Goal: Information Seeking & Learning: Learn about a topic

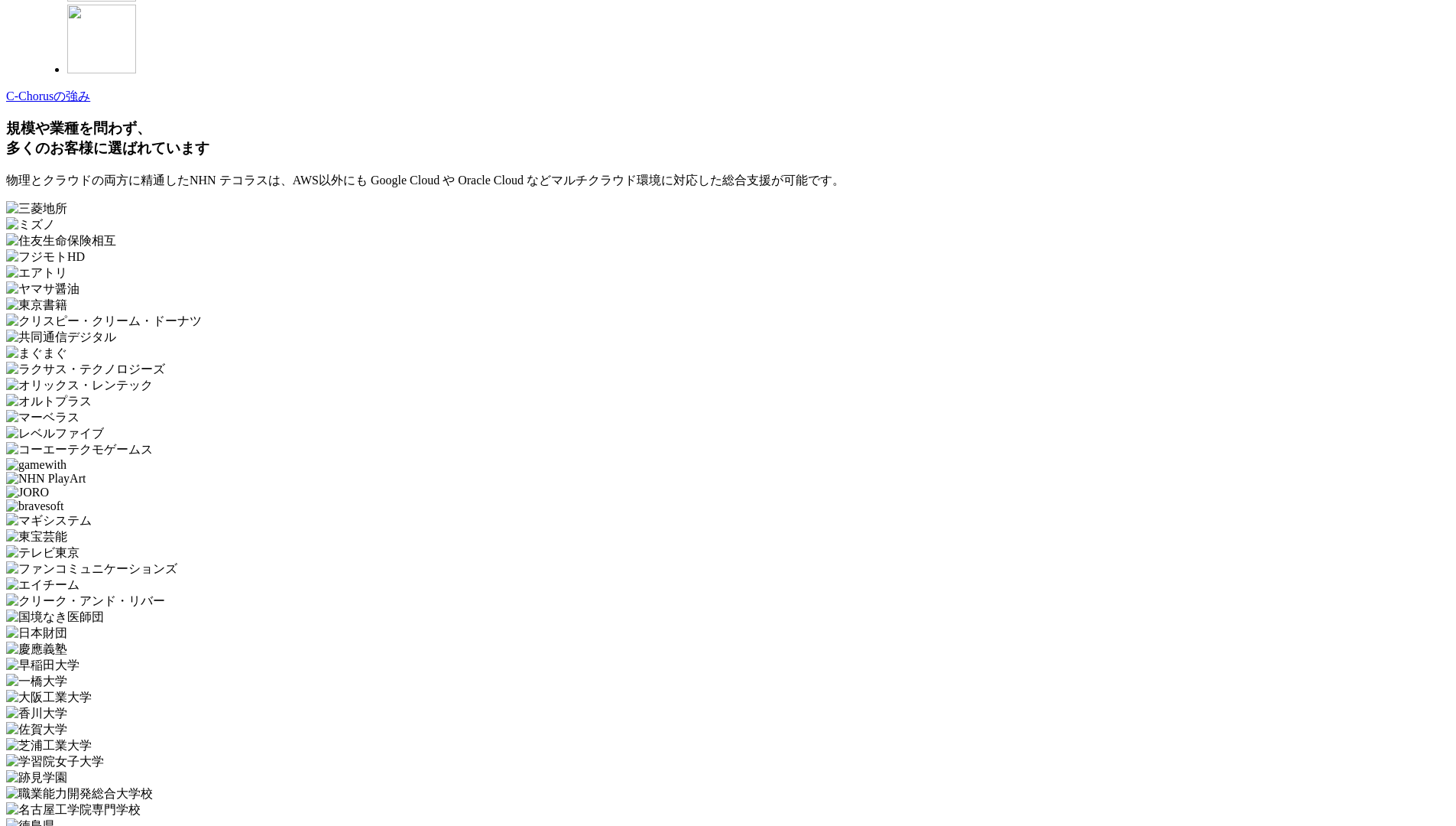
scroll to position [4580, 0]
